Goal: Transaction & Acquisition: Purchase product/service

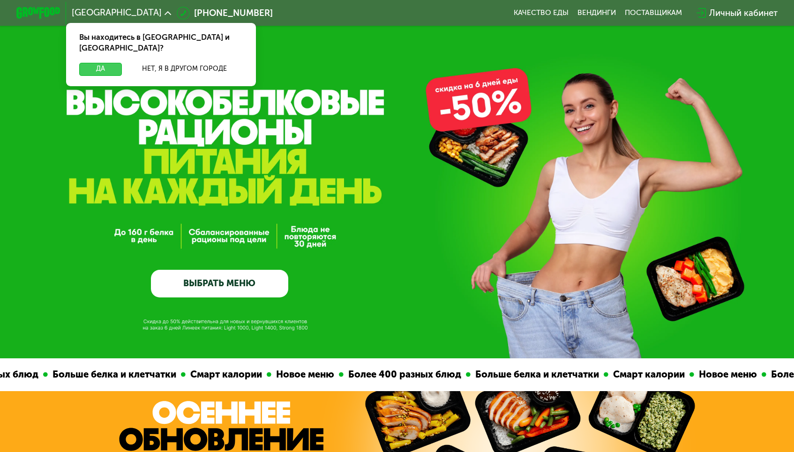
click at [112, 63] on button "Да" at bounding box center [100, 69] width 43 height 13
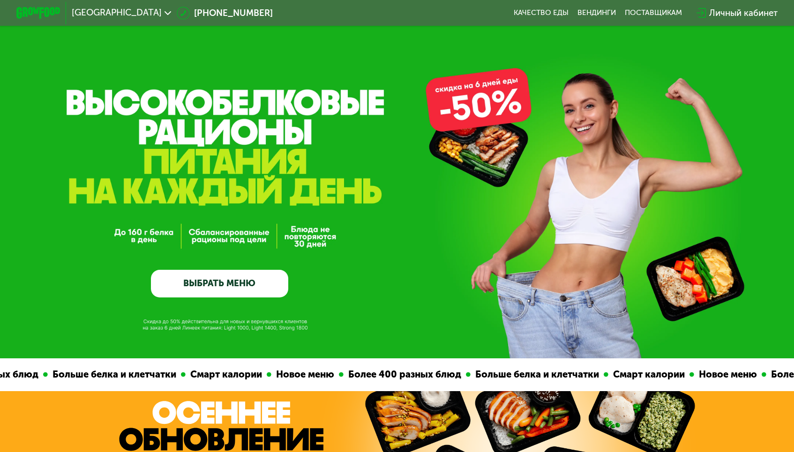
click at [210, 277] on link "ВЫБРАТЬ МЕНЮ" at bounding box center [219, 284] width 137 height 28
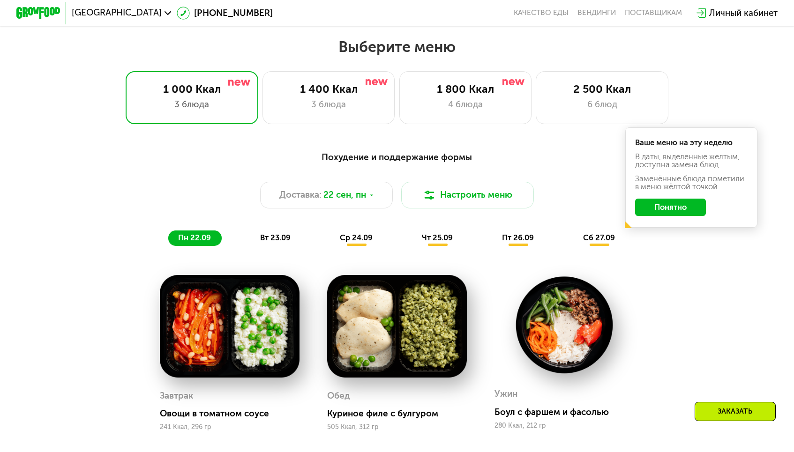
scroll to position [694, 0]
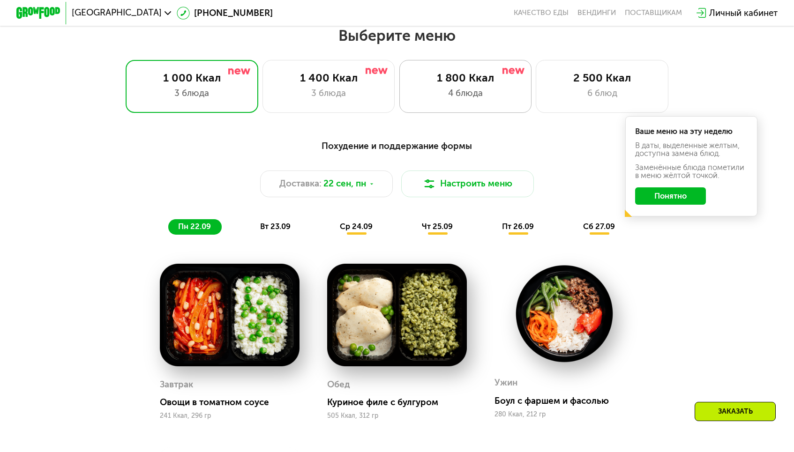
click at [511, 91] on div "4 блюда" at bounding box center [464, 93] width 109 height 13
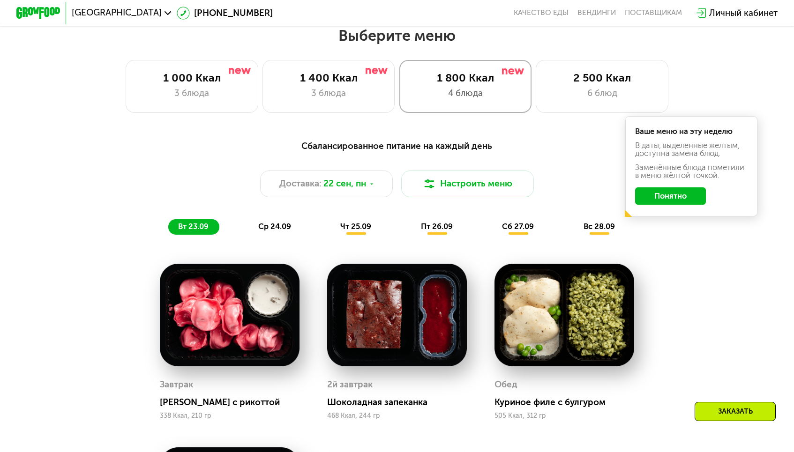
scroll to position [714, 0]
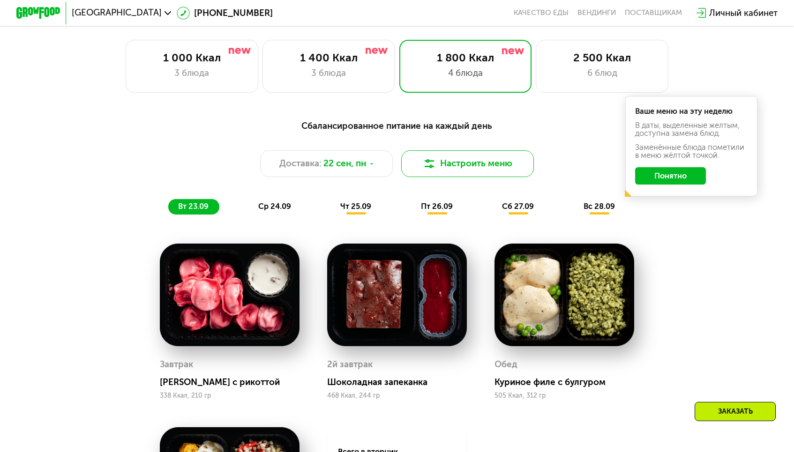
click at [453, 168] on button "Настроить меню" at bounding box center [467, 163] width 132 height 26
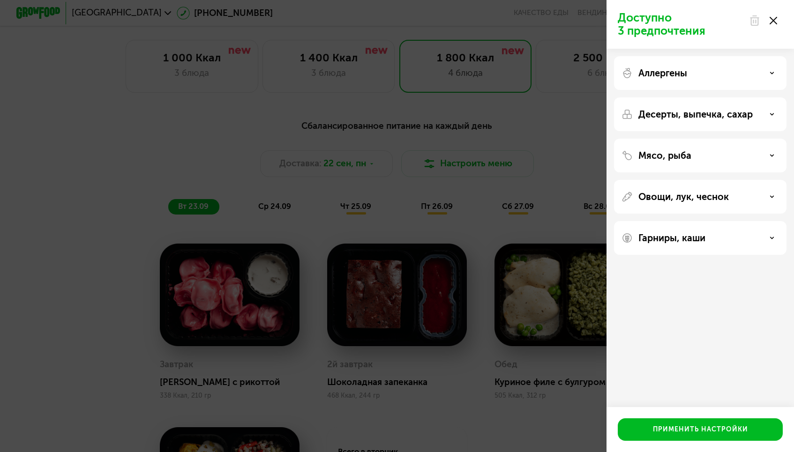
click at [506, 159] on div "Доступно 3 предпочтения Аллергены Десерты, выпечка, сахар Мясо, рыба Овощи, лук…" at bounding box center [397, 226] width 794 height 452
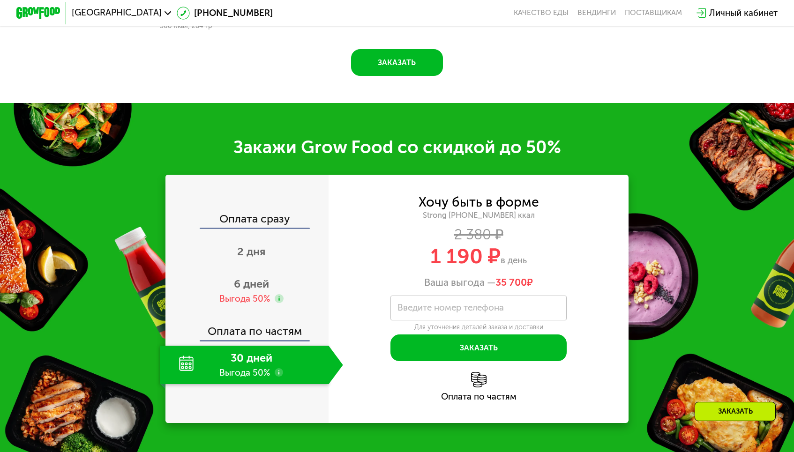
scroll to position [1272, 0]
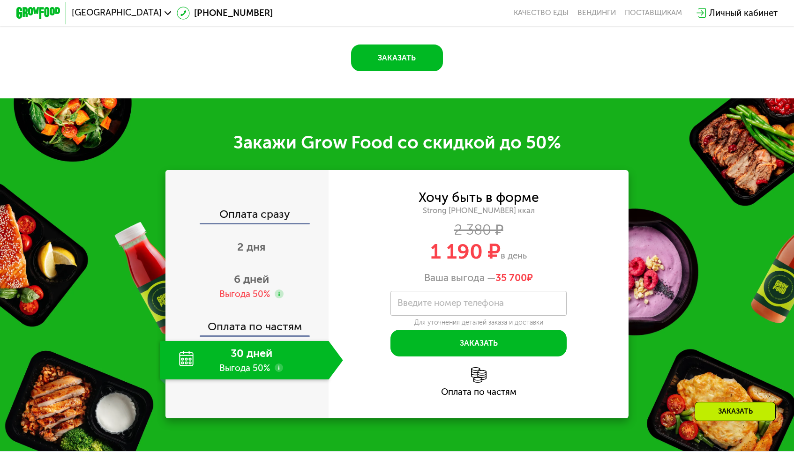
click at [237, 369] on div "30 дней Выгода 50%" at bounding box center [244, 360] width 169 height 38
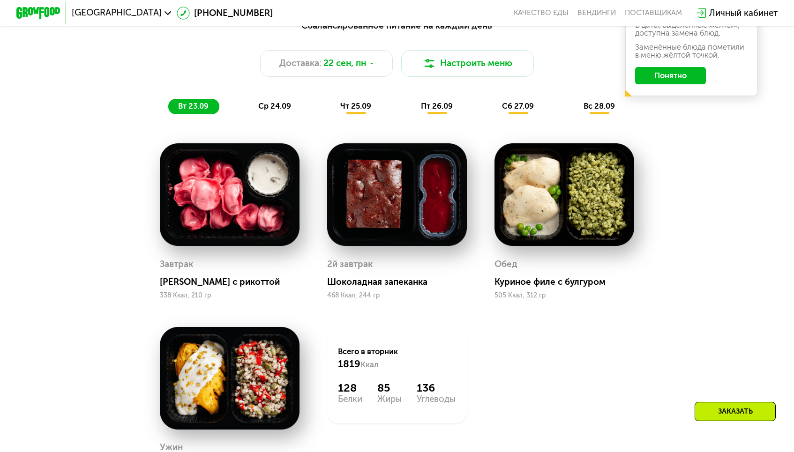
scroll to position [811, 0]
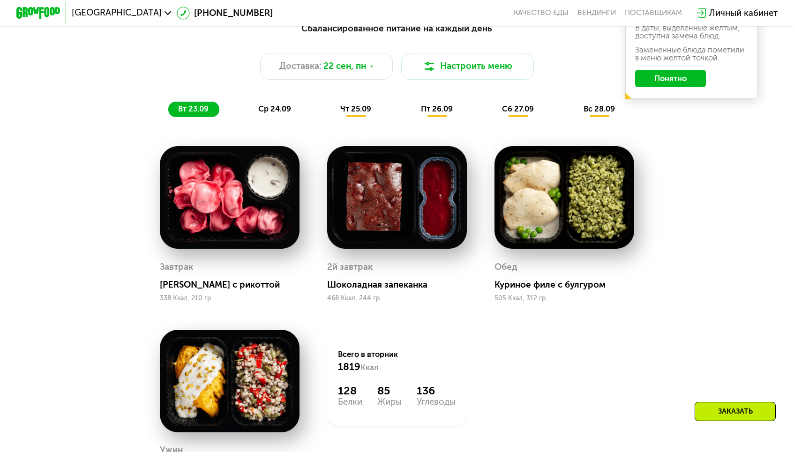
click at [271, 107] on span "ср 24.09" at bounding box center [274, 108] width 33 height 9
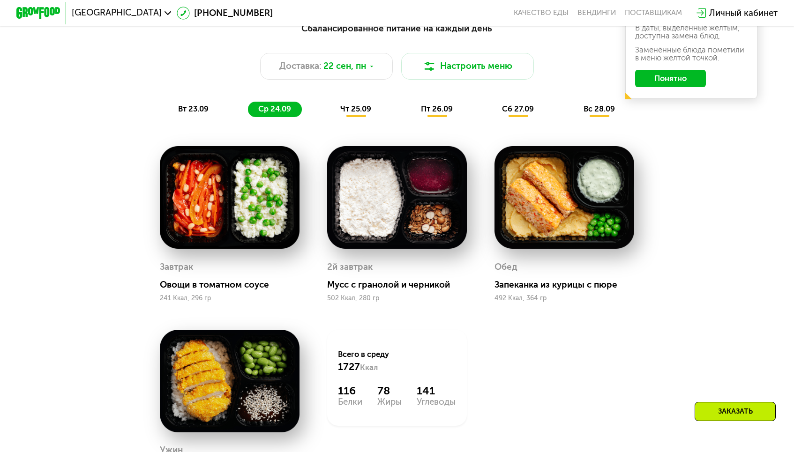
click at [348, 104] on span "чт 25.09" at bounding box center [355, 108] width 31 height 9
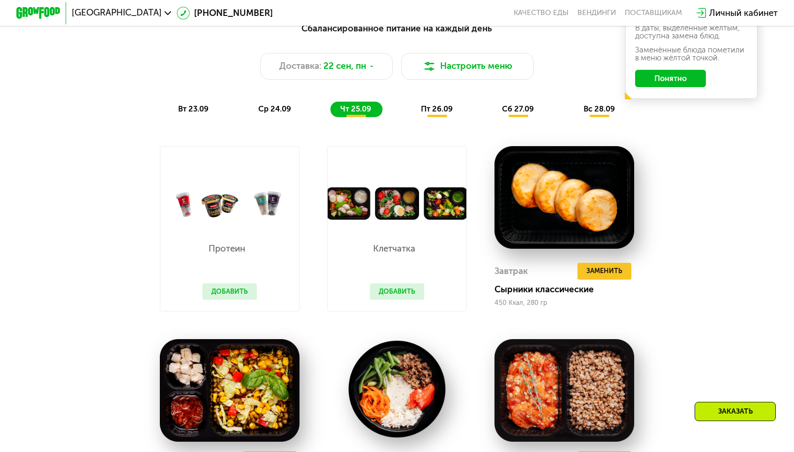
scroll to position [838, 0]
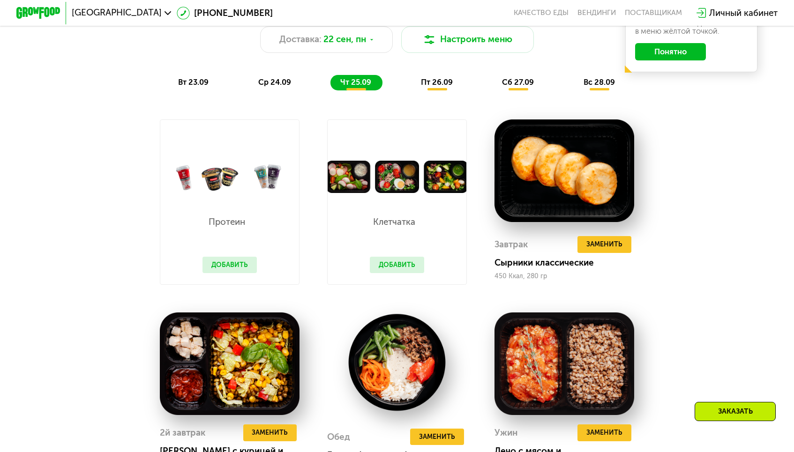
click at [231, 268] on button "Добавить" at bounding box center [229, 265] width 54 height 16
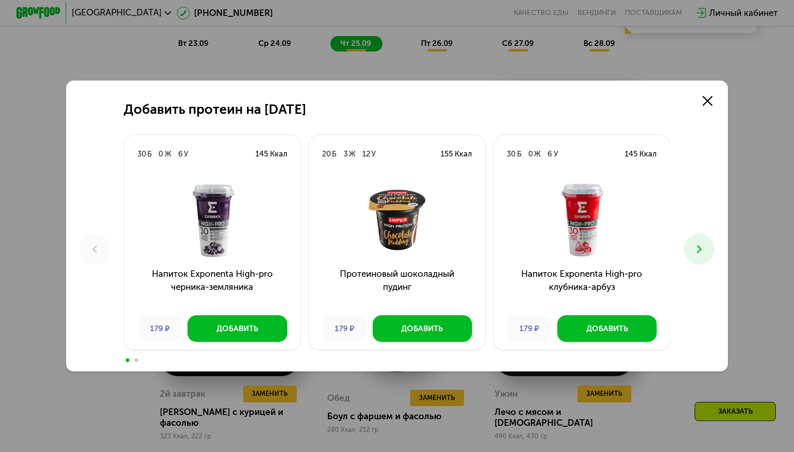
scroll to position [881, 0]
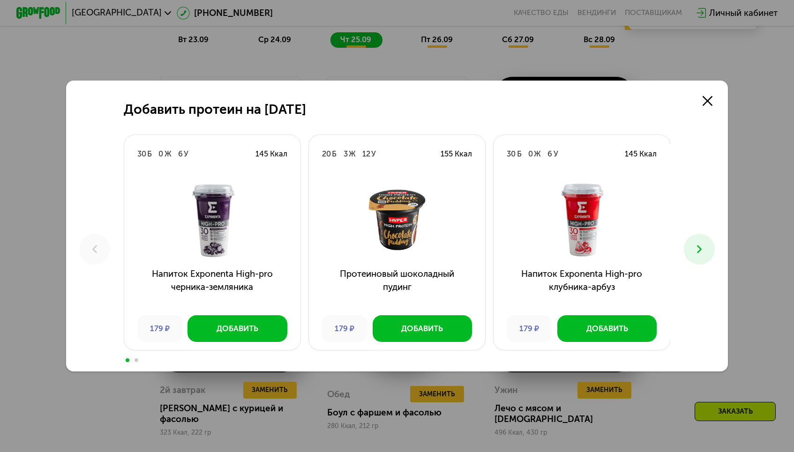
click at [332, 37] on div "Добавить протеин на [DATE] Б 0 Ж 6 У 145 Ккал Напиток Exponenta High-pro черник…" at bounding box center [397, 226] width 794 height 452
click at [320, 55] on div "Добавить протеин на [DATE] Б 0 Ж 6 У 145 Ккал Напиток Exponenta High-pro черник…" at bounding box center [397, 226] width 794 height 452
click at [705, 108] on link at bounding box center [707, 101] width 22 height 22
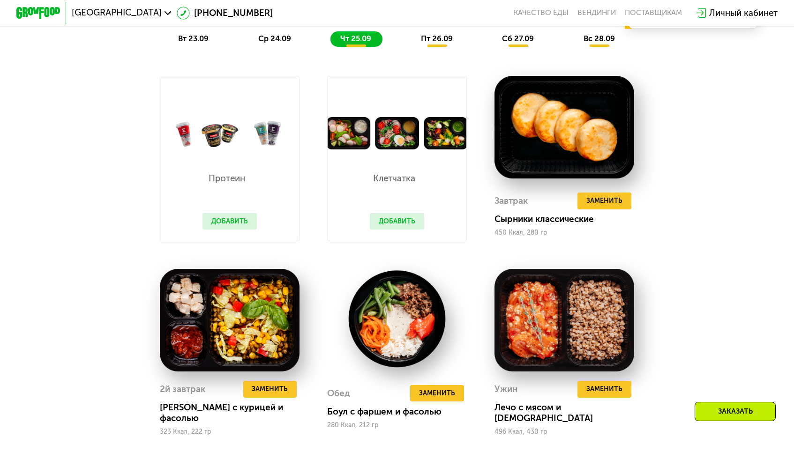
scroll to position [880, 0]
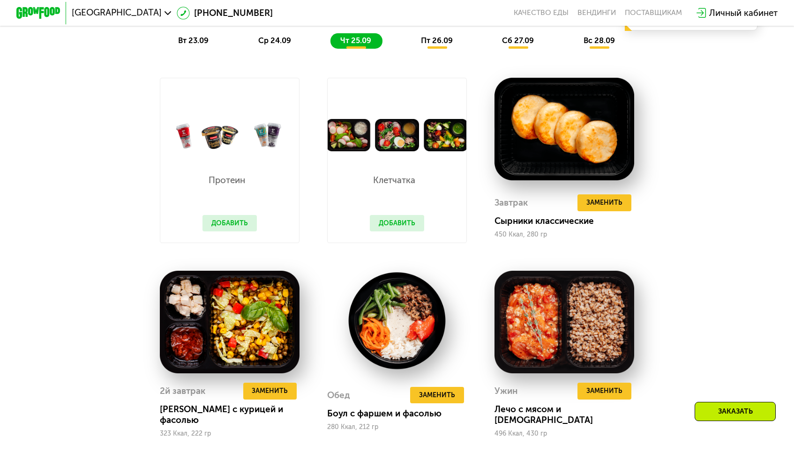
click at [440, 43] on span "пт 26.09" at bounding box center [437, 40] width 32 height 9
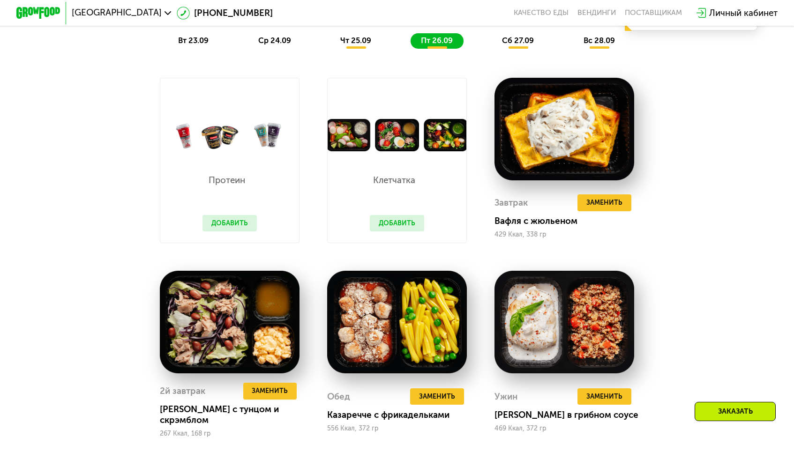
click at [345, 43] on span "чт 25.09" at bounding box center [355, 40] width 31 height 9
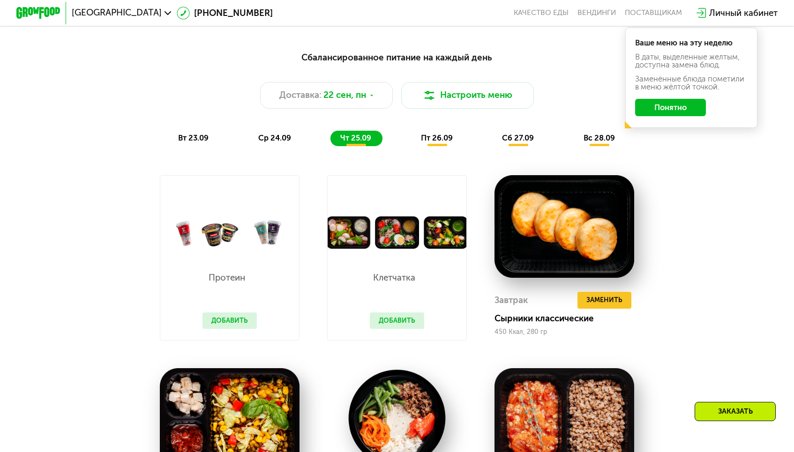
scroll to position [785, 0]
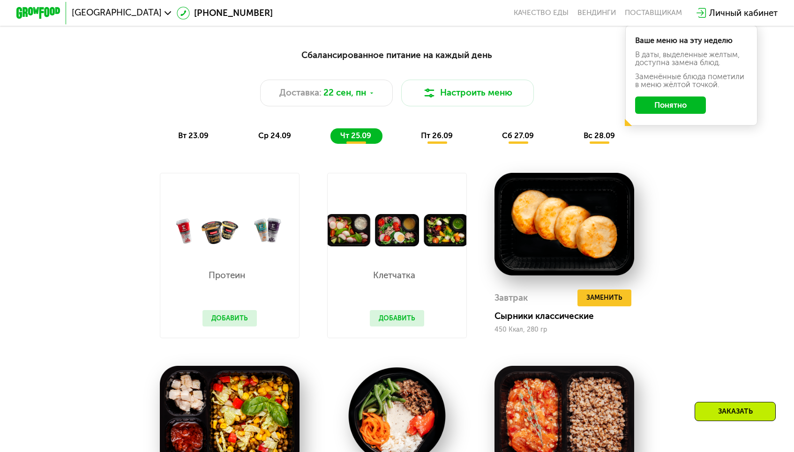
click at [415, 133] on div "пт 26.09" at bounding box center [436, 135] width 53 height 15
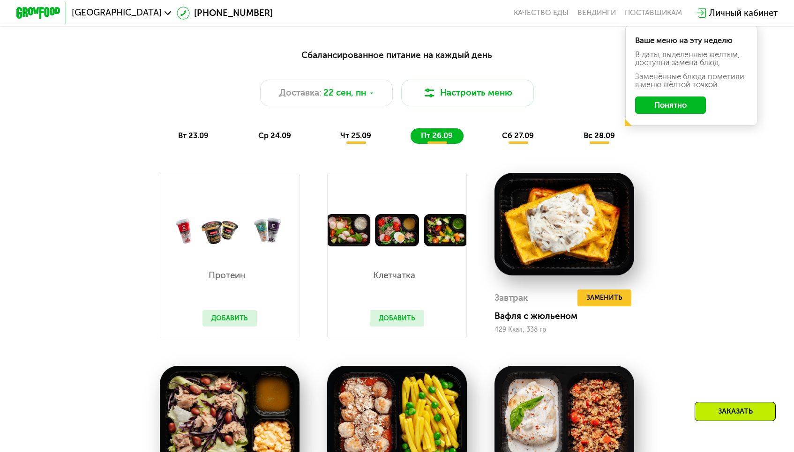
scroll to position [795, 0]
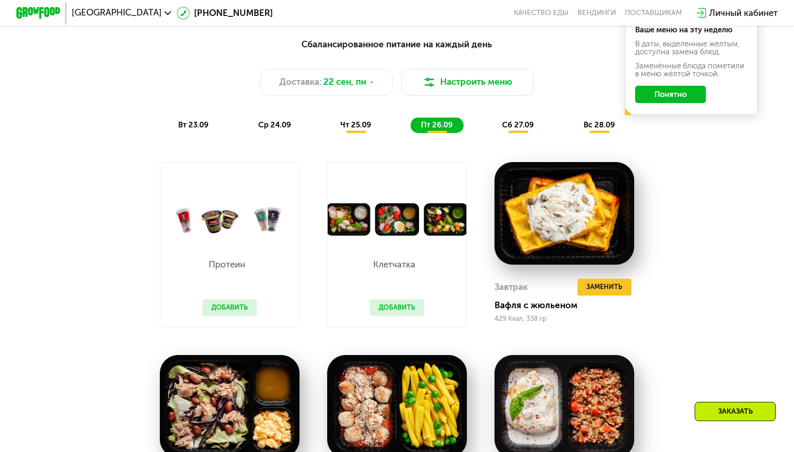
click at [494, 128] on div "сб 27.09" at bounding box center [518, 125] width 53 height 15
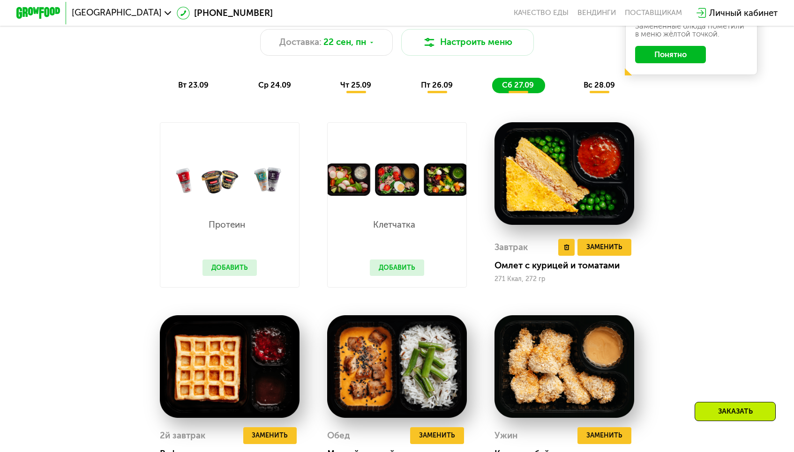
scroll to position [831, 0]
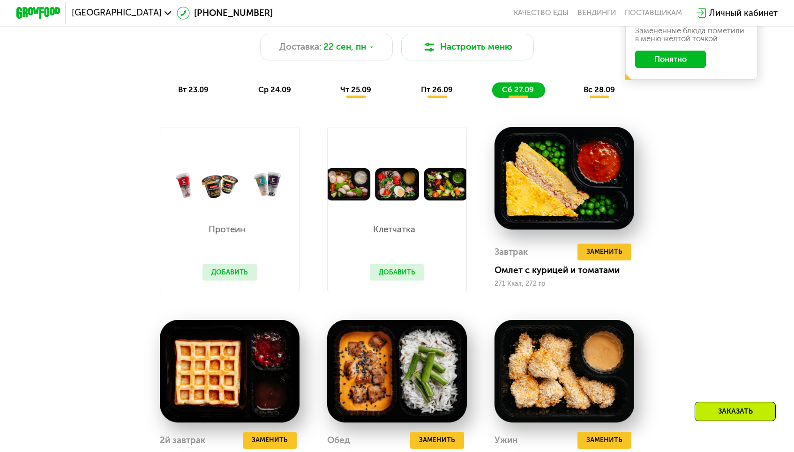
click at [588, 94] on span "вс 28.09" at bounding box center [598, 89] width 31 height 9
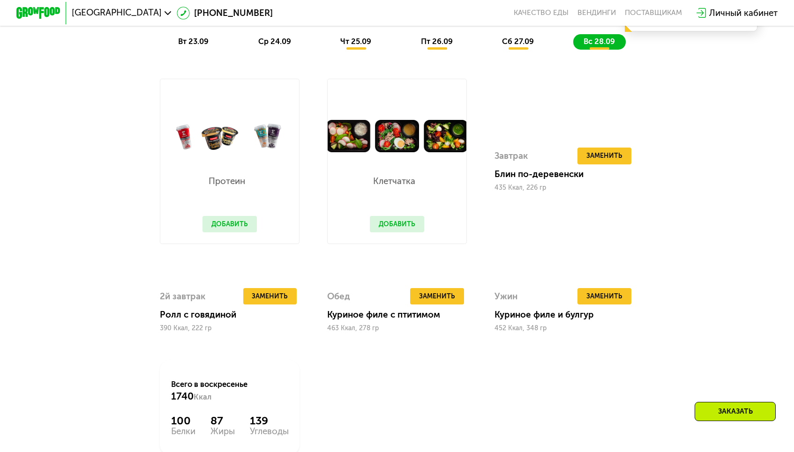
scroll to position [881, 0]
